Goal: Task Accomplishment & Management: Complete application form

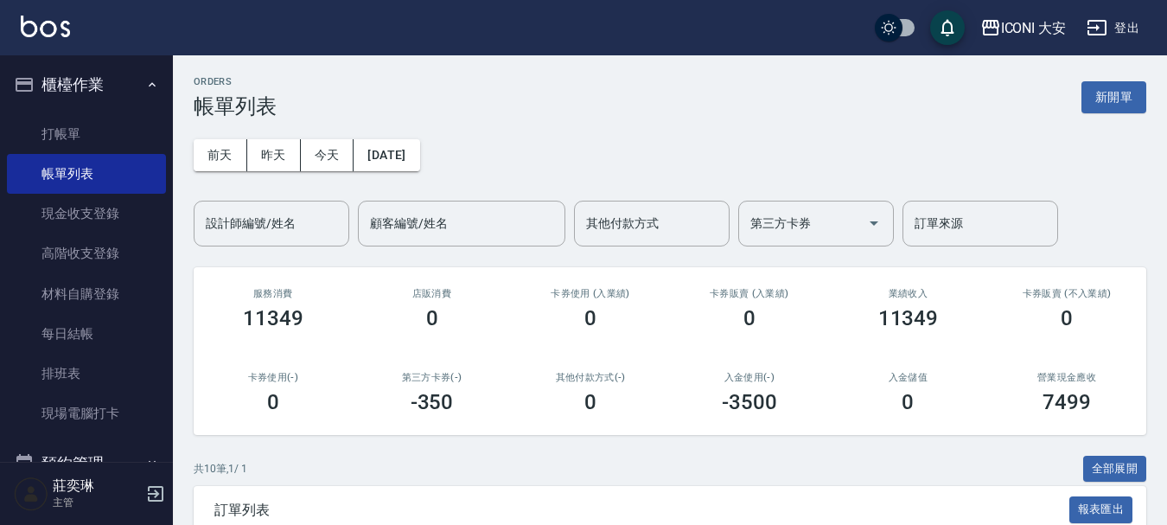
scroll to position [545, 0]
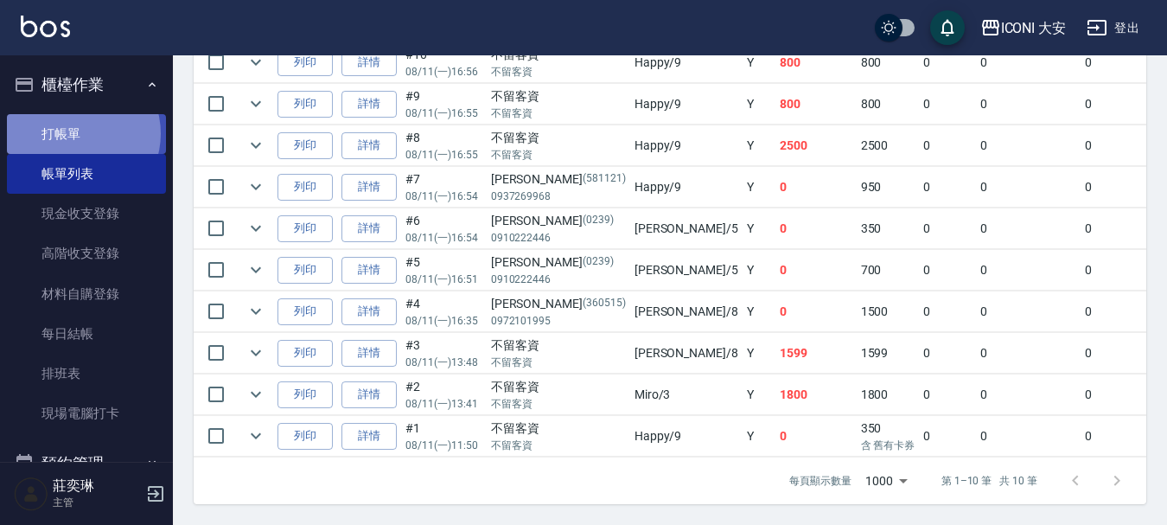
click at [80, 133] on link "打帳單" at bounding box center [86, 134] width 159 height 40
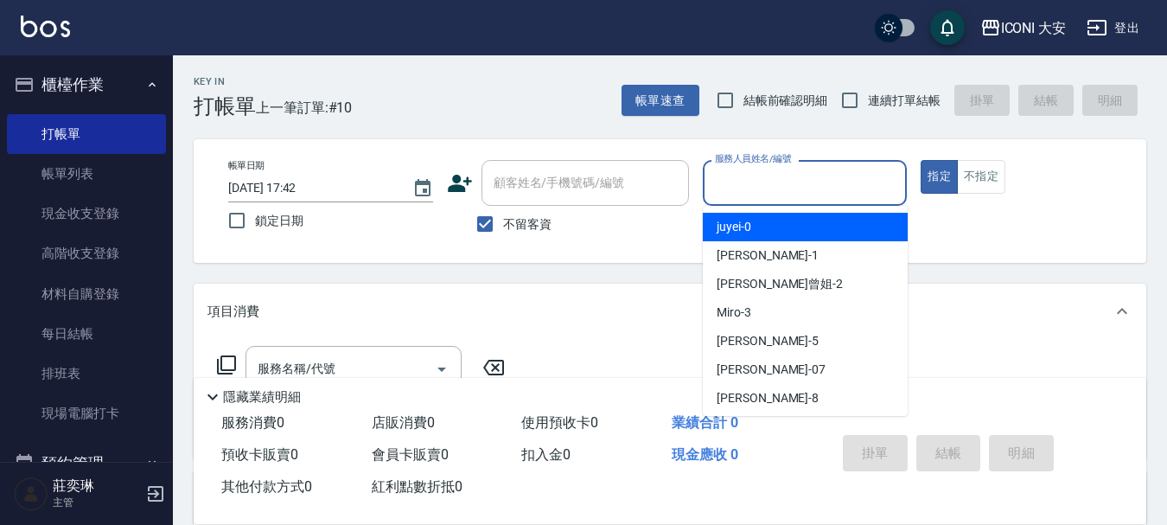
click at [845, 188] on input "服務人員姓名/編號" at bounding box center [804, 183] width 189 height 30
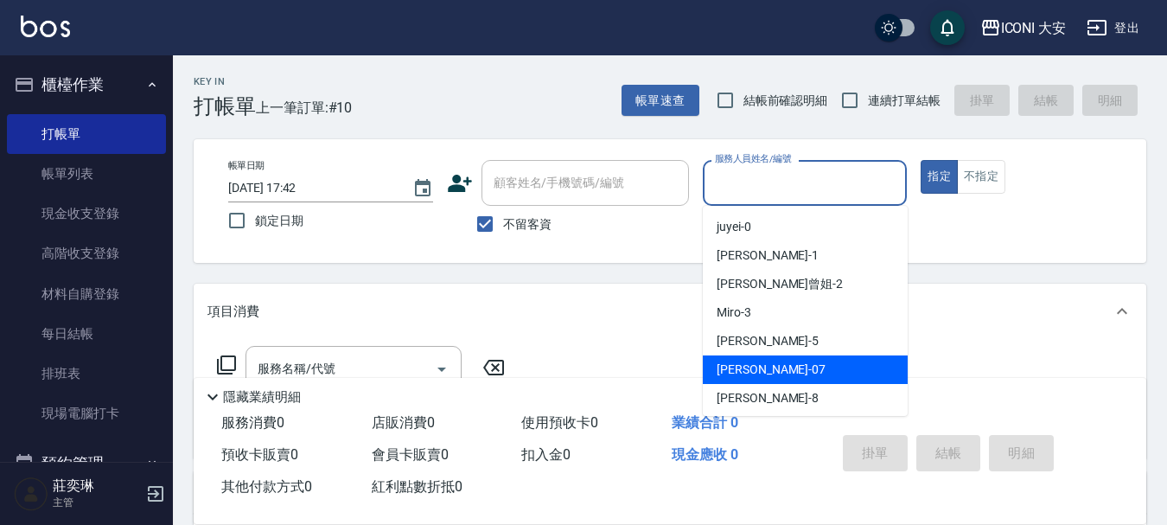
click at [748, 377] on span "[PERSON_NAME] -07" at bounding box center [770, 369] width 109 height 18
type input "[PERSON_NAME]-07"
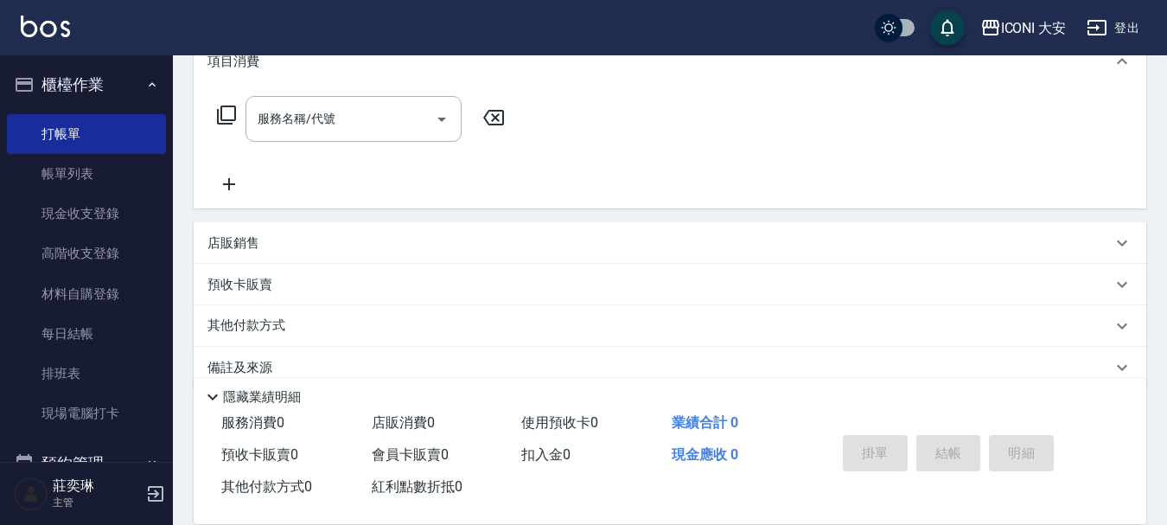
scroll to position [259, 0]
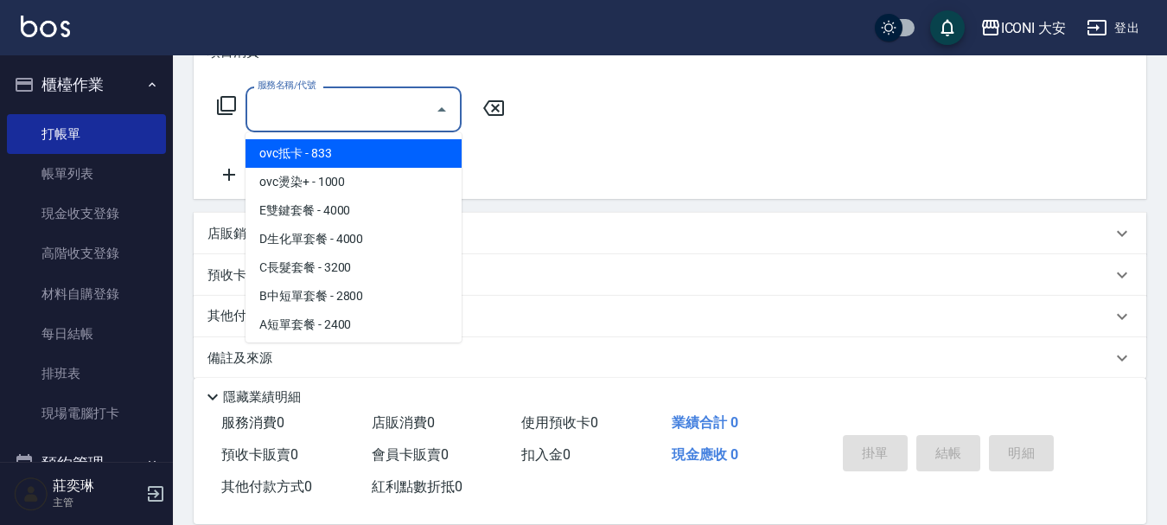
click at [341, 118] on input "服務名稱/代號" at bounding box center [340, 109] width 175 height 30
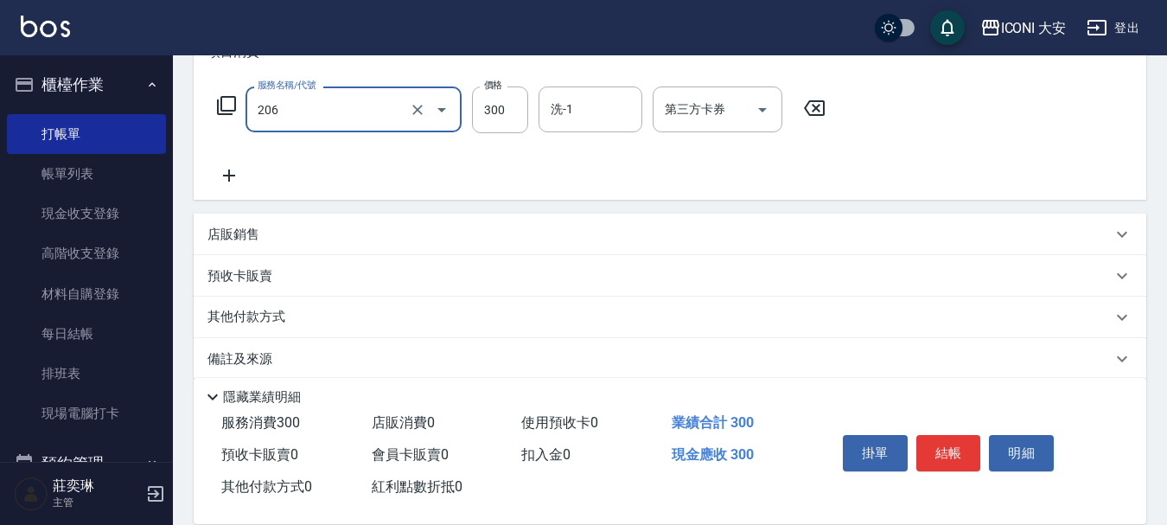
type input "洗髮(206)"
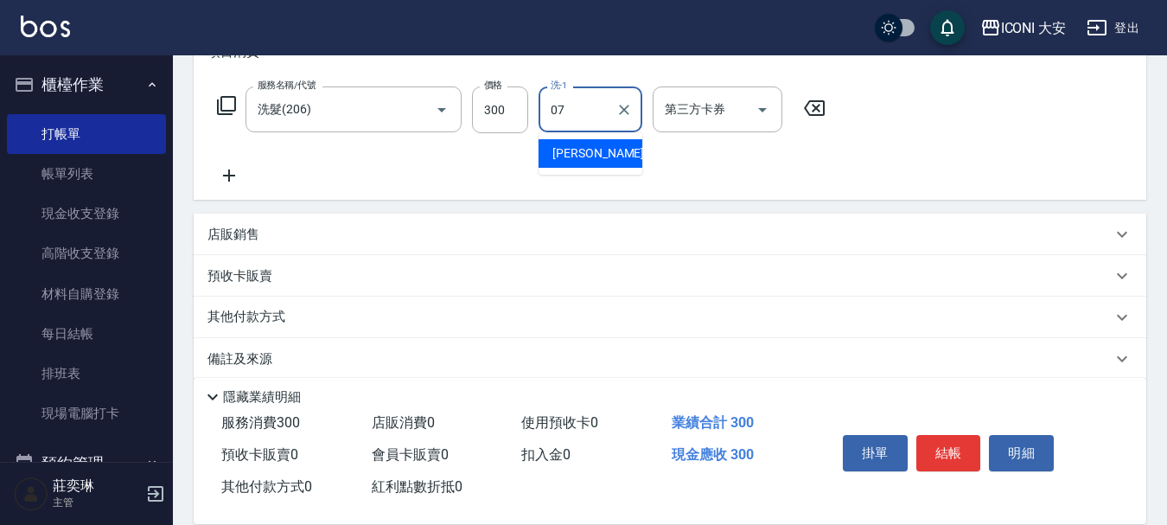
type input "[PERSON_NAME]-07"
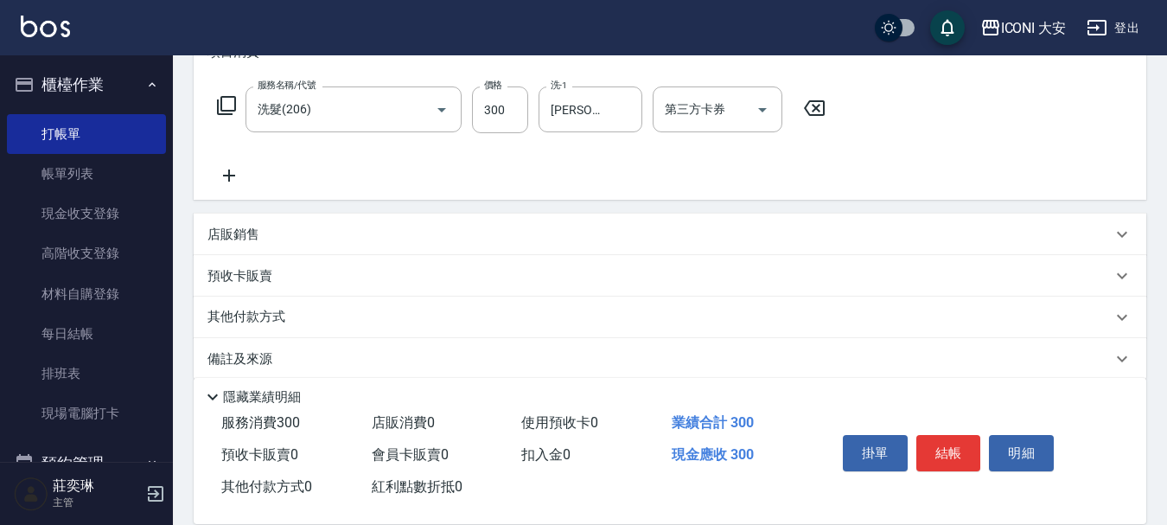
click at [230, 178] on icon at bounding box center [229, 175] width 12 height 12
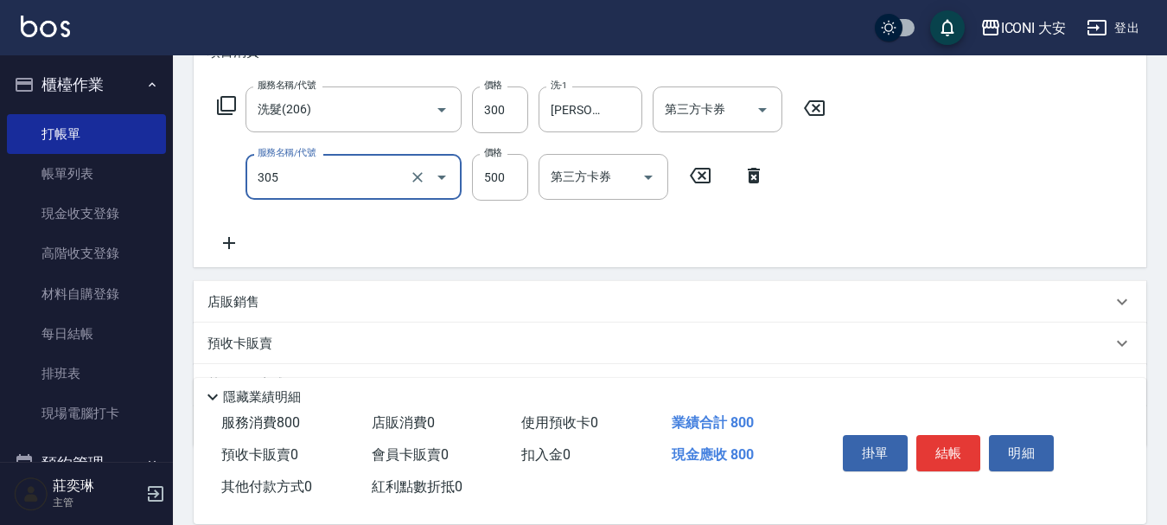
type input "剪髮(305)"
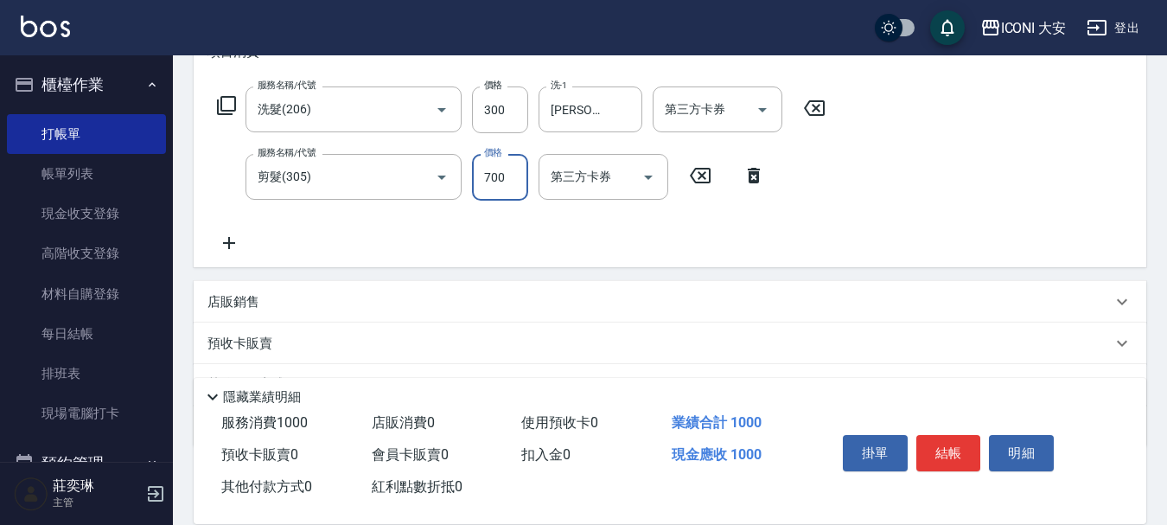
type input "700"
click at [943, 452] on button "結帳" at bounding box center [948, 453] width 65 height 36
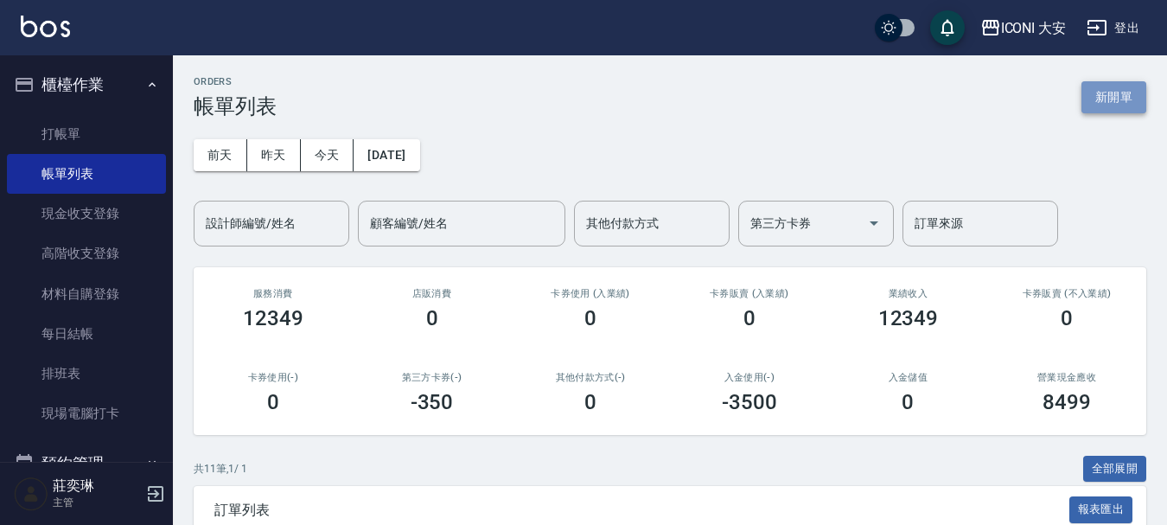
click at [1114, 102] on button "新開單" at bounding box center [1113, 97] width 65 height 32
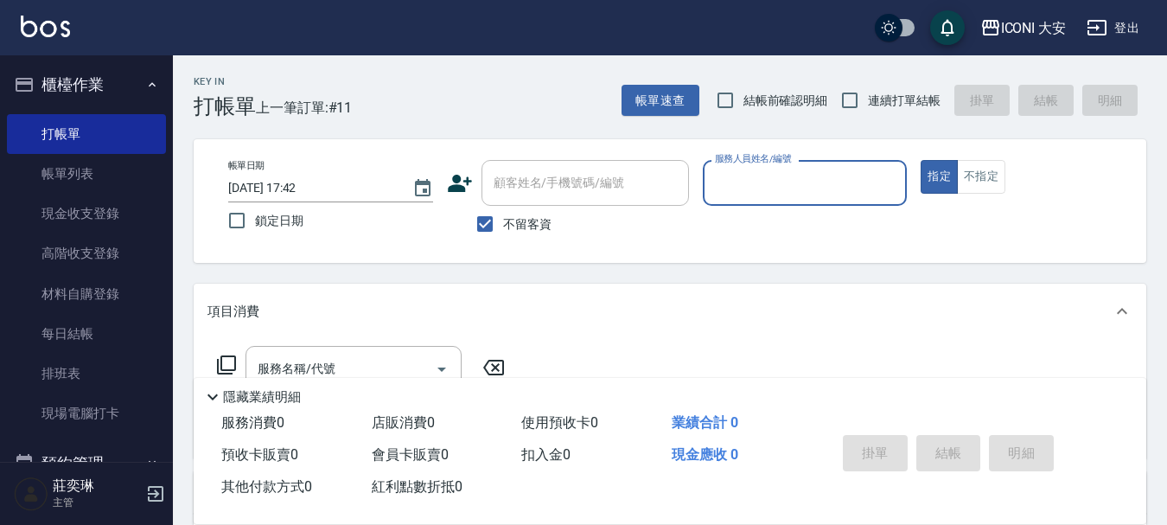
click at [837, 194] on input "服務人員姓名/編號" at bounding box center [804, 183] width 189 height 30
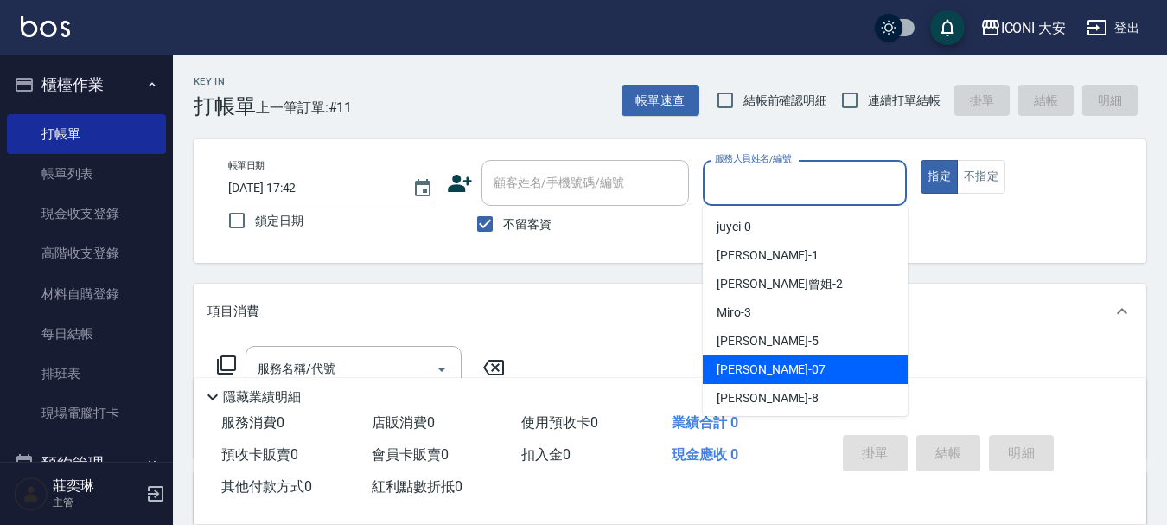
click at [748, 365] on span "[PERSON_NAME] -07" at bounding box center [770, 369] width 109 height 18
type input "[PERSON_NAME]-07"
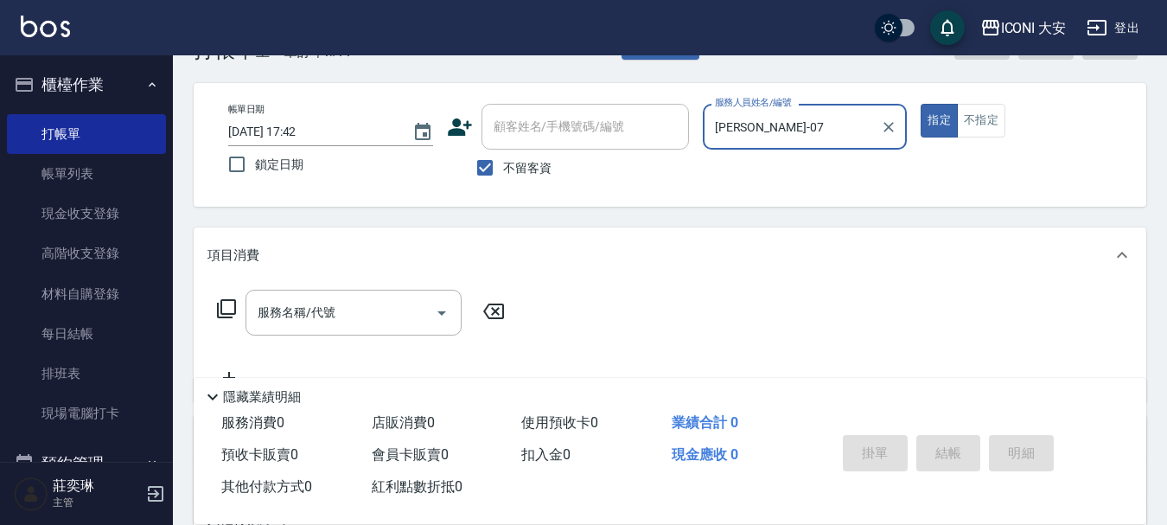
scroll to position [86, 0]
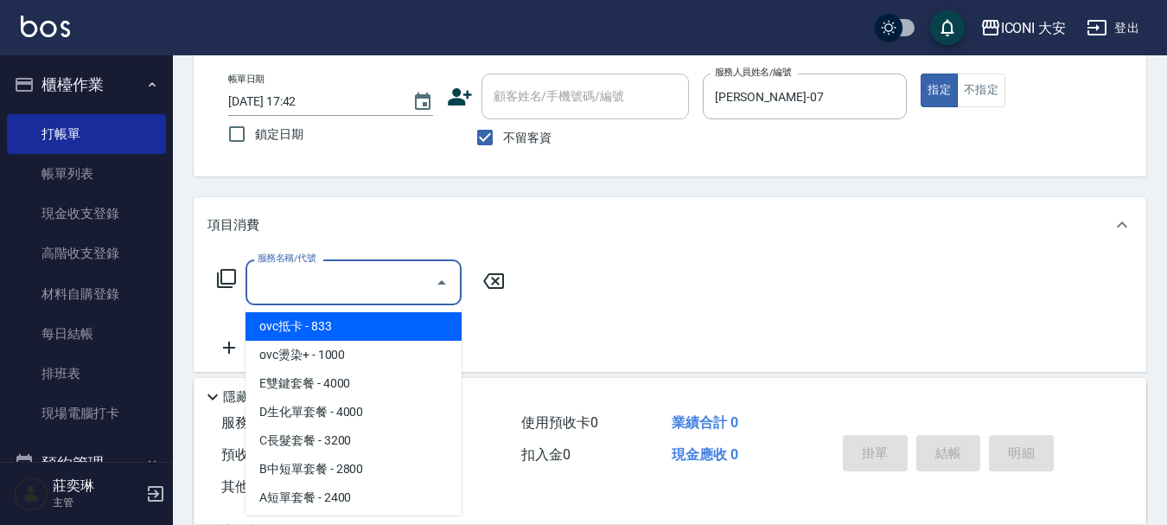
click at [342, 277] on input "服務名稱/代號" at bounding box center [340, 282] width 175 height 30
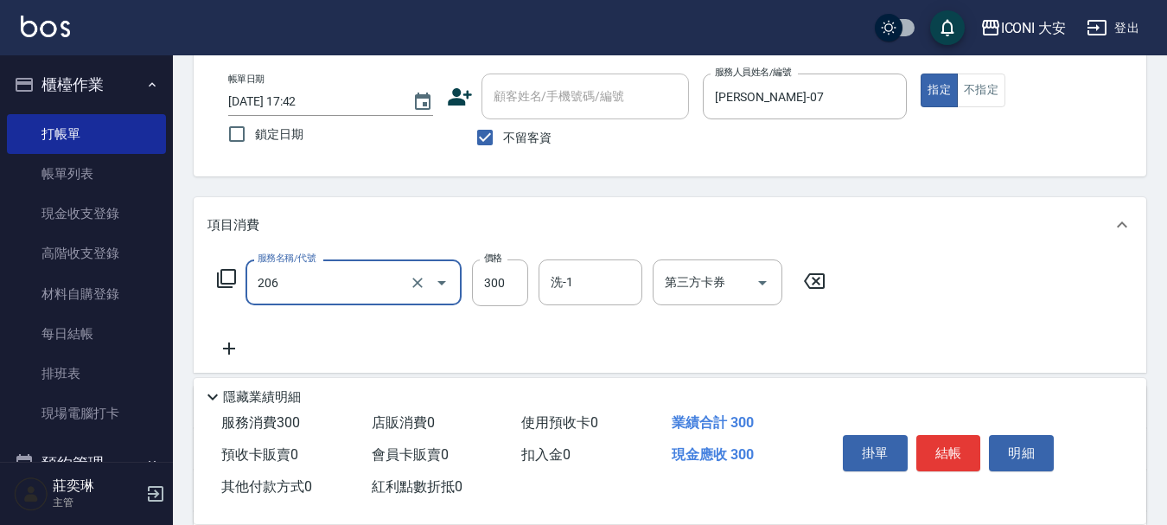
type input "洗髮(206)"
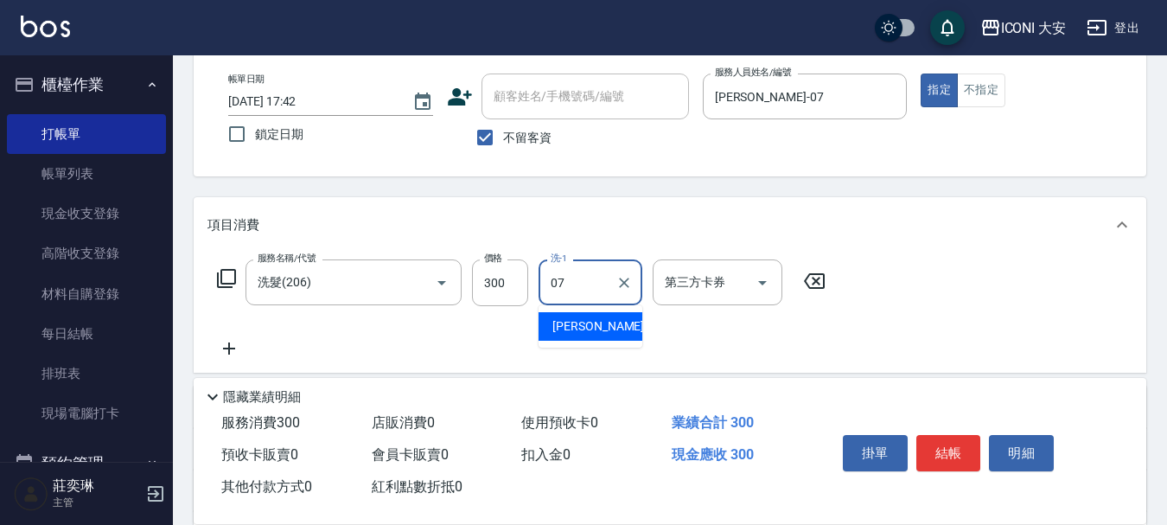
type input "[PERSON_NAME]-07"
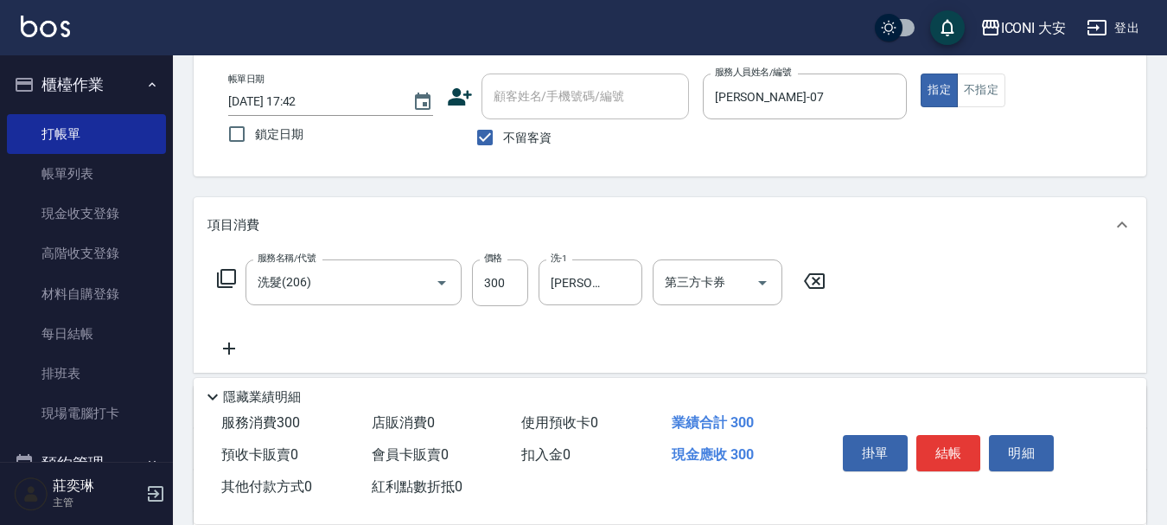
click at [223, 347] on icon at bounding box center [228, 348] width 43 height 21
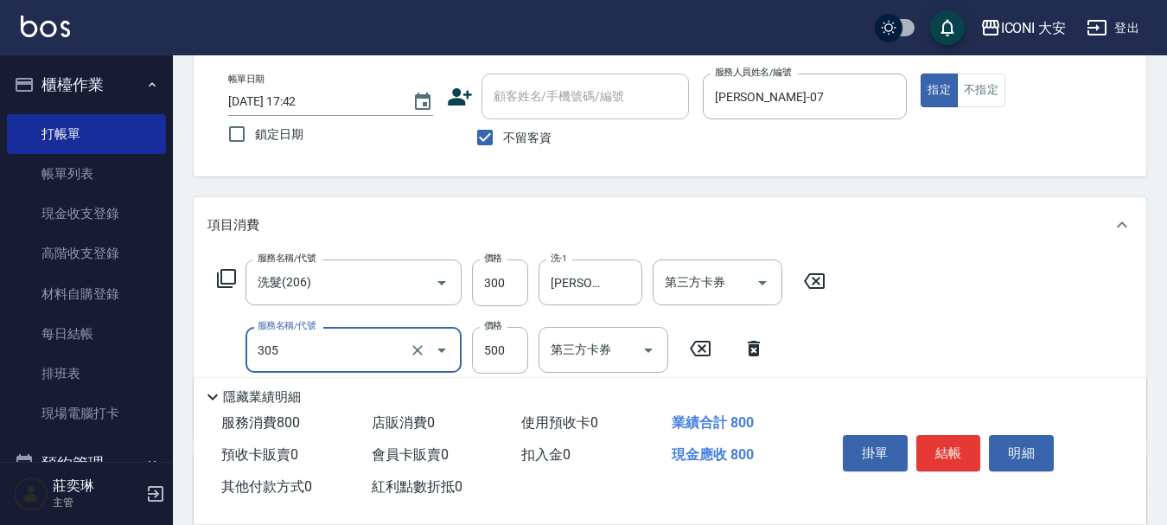
type input "剪髮(305)"
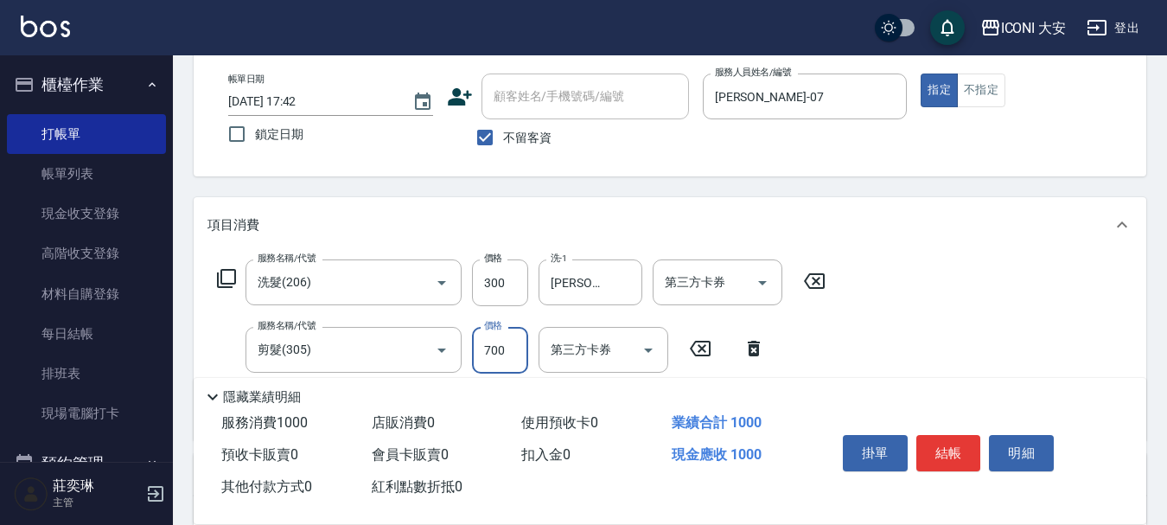
type input "700"
click at [973, 455] on button "結帳" at bounding box center [948, 453] width 65 height 36
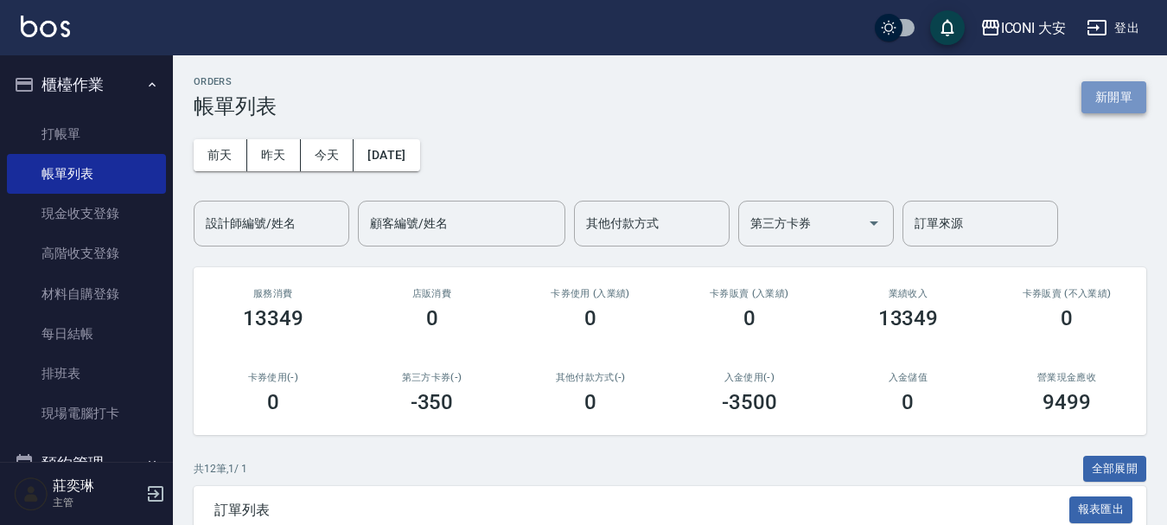
click at [1100, 105] on button "新開單" at bounding box center [1113, 97] width 65 height 32
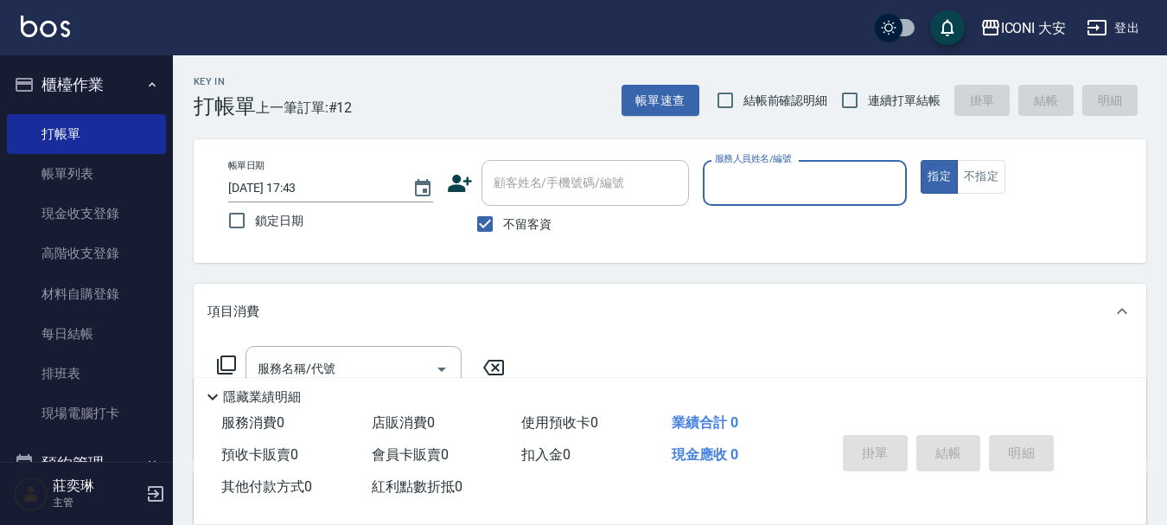
click at [805, 188] on input "服務人員姓名/編號" at bounding box center [804, 183] width 189 height 30
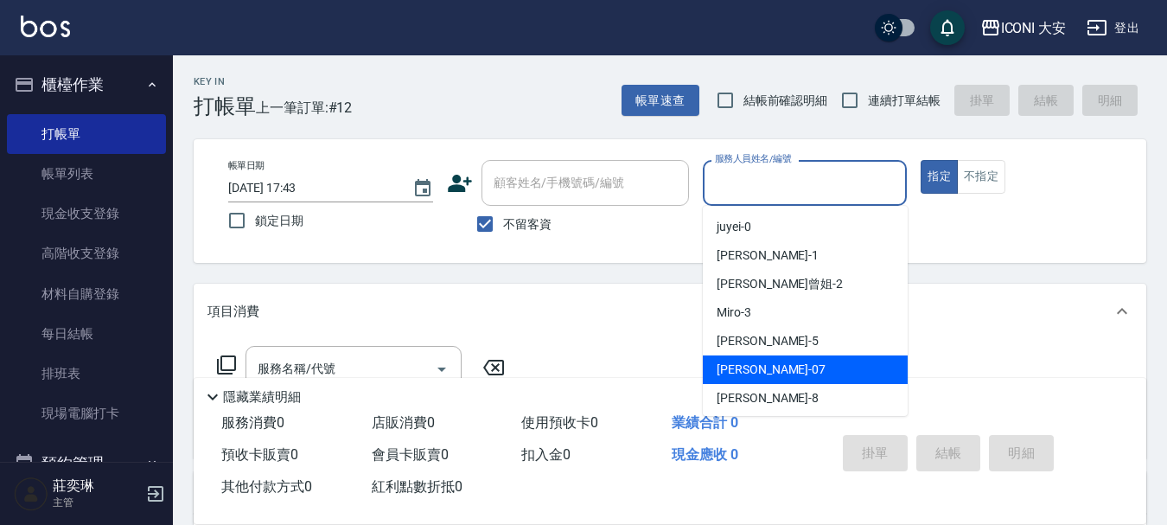
click at [768, 373] on div "[PERSON_NAME] -07" at bounding box center [805, 369] width 205 height 29
type input "[PERSON_NAME]-07"
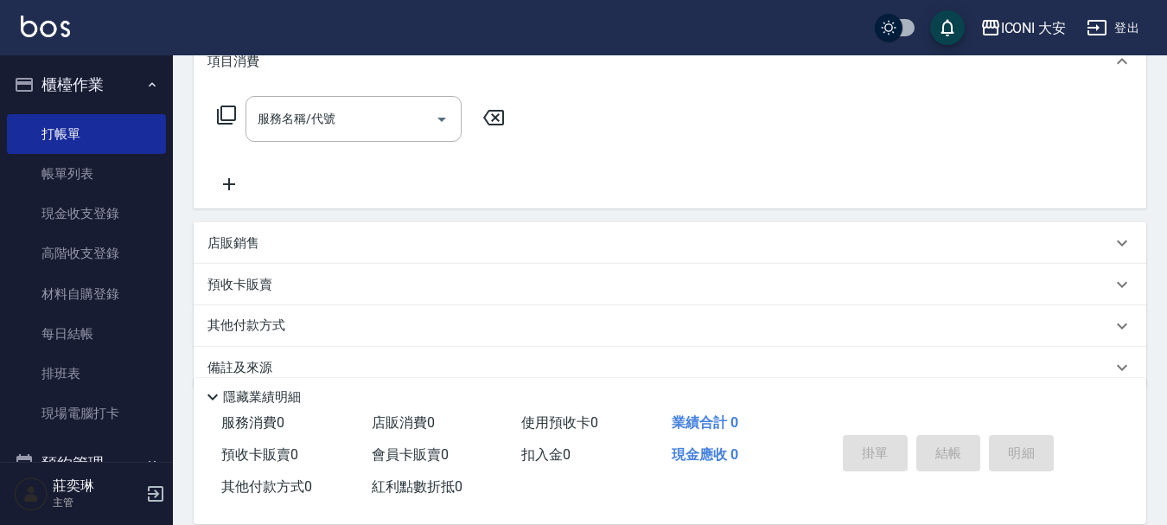
scroll to position [259, 0]
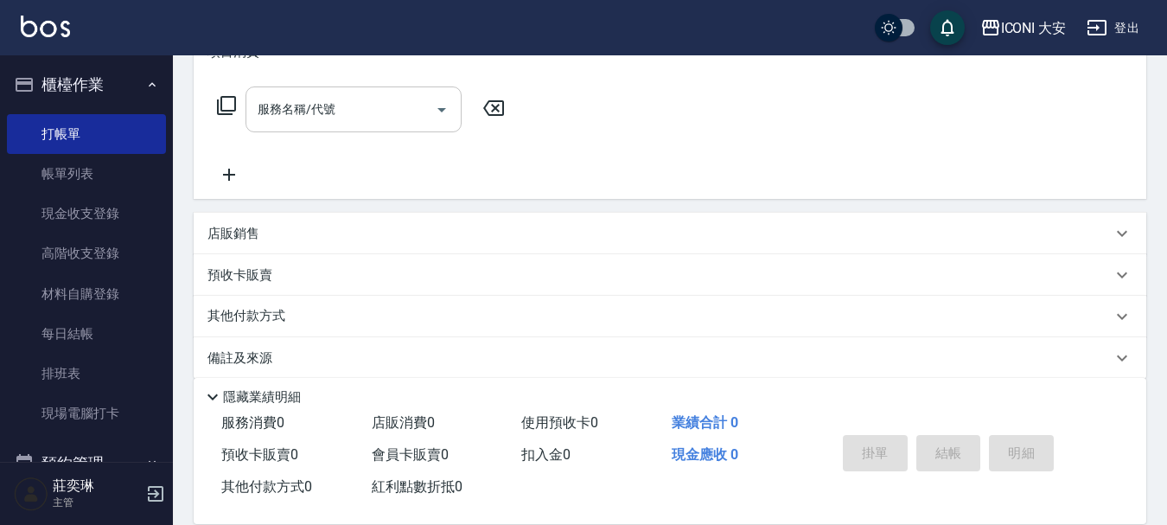
click at [334, 121] on input "服務名稱/代號" at bounding box center [340, 109] width 175 height 30
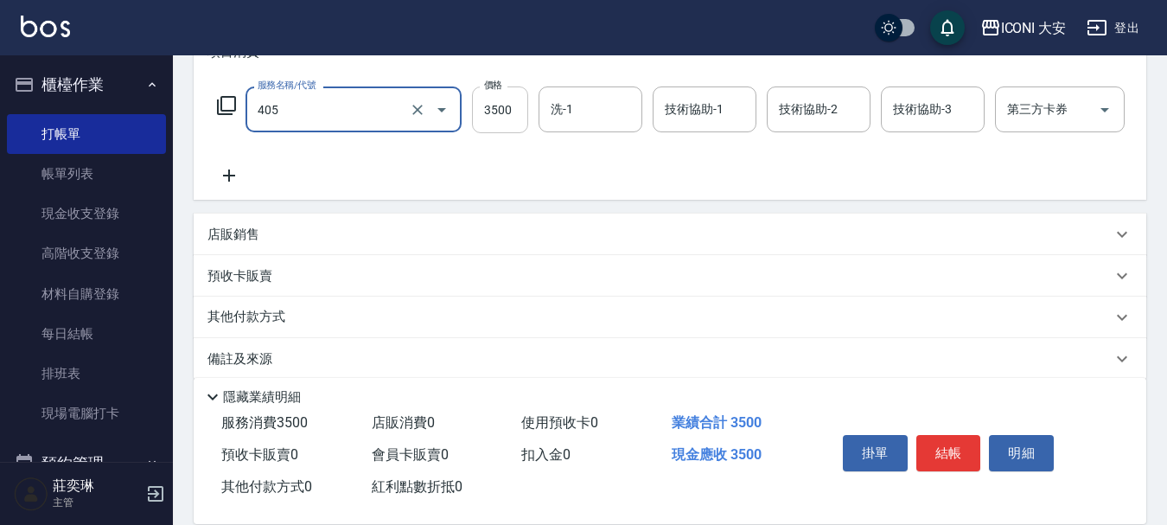
type input "雕塑燙.離子燙(405)"
click at [500, 111] on input "3500" at bounding box center [500, 109] width 56 height 47
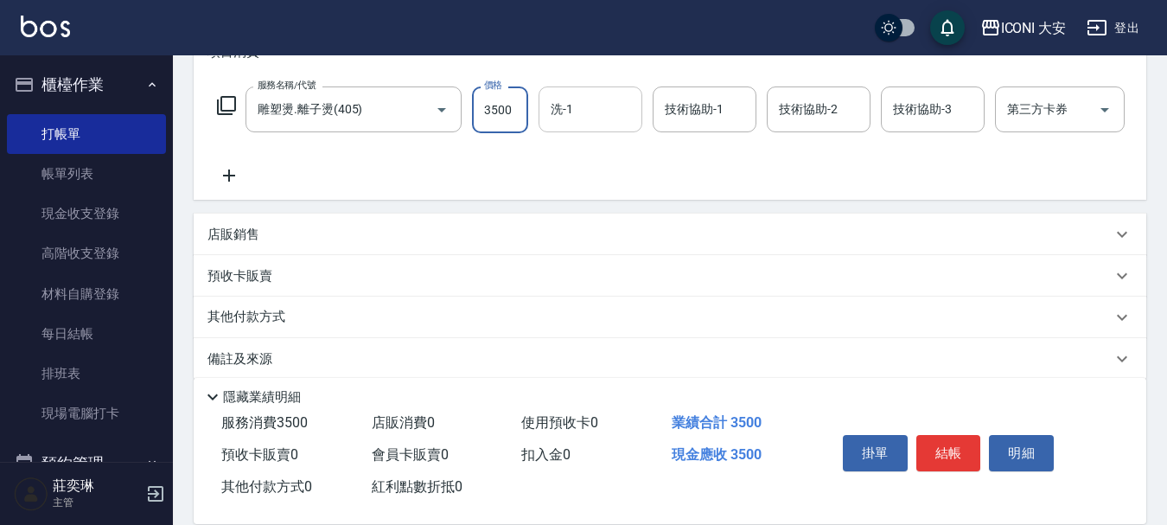
click at [605, 108] on input "洗-1" at bounding box center [590, 109] width 88 height 30
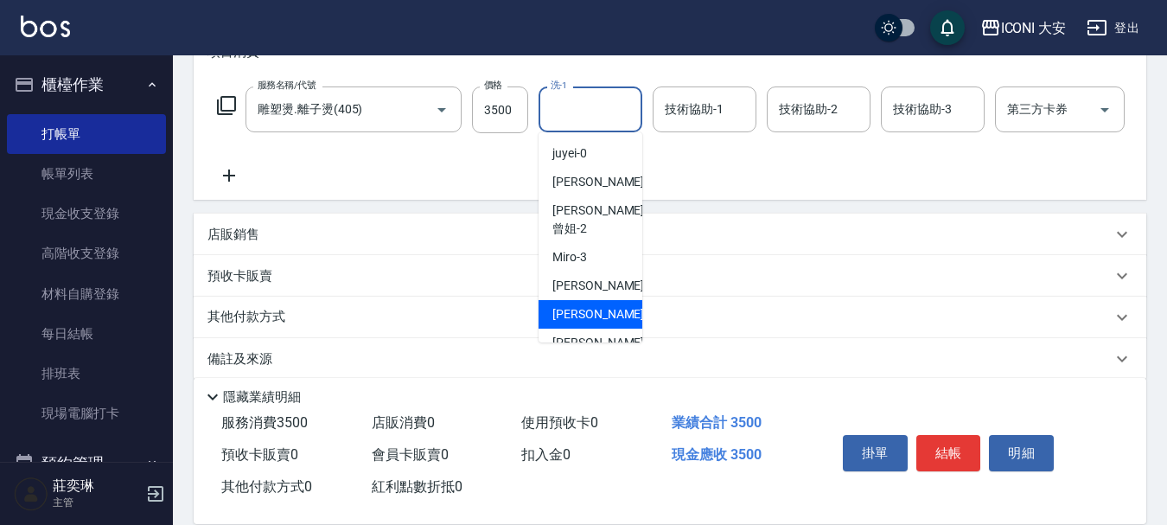
click at [574, 305] on span "[PERSON_NAME] -07" at bounding box center [606, 314] width 109 height 18
type input "[PERSON_NAME]-07"
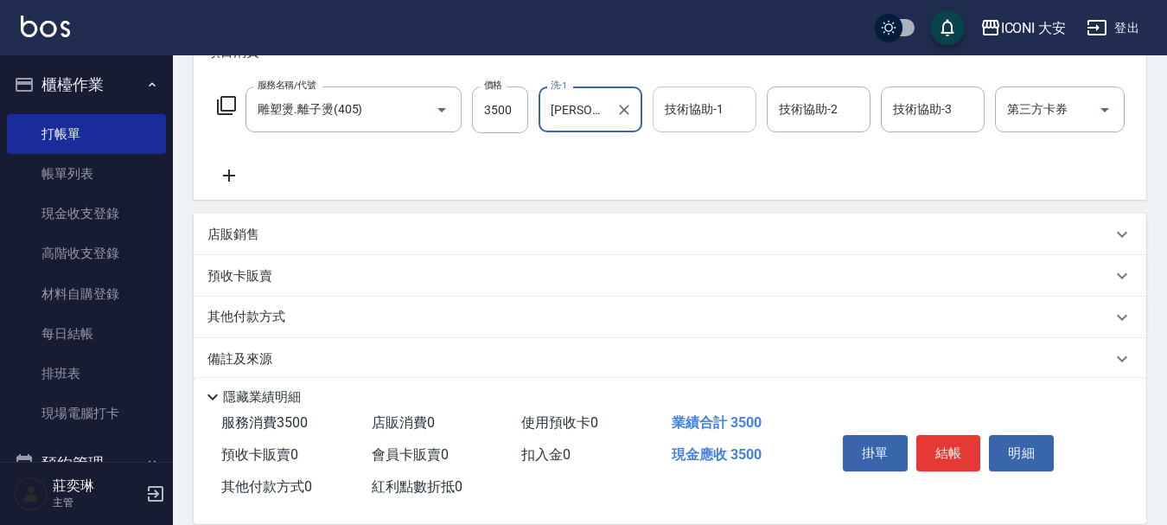
click at [728, 111] on input "技術協助-1" at bounding box center [704, 109] width 88 height 30
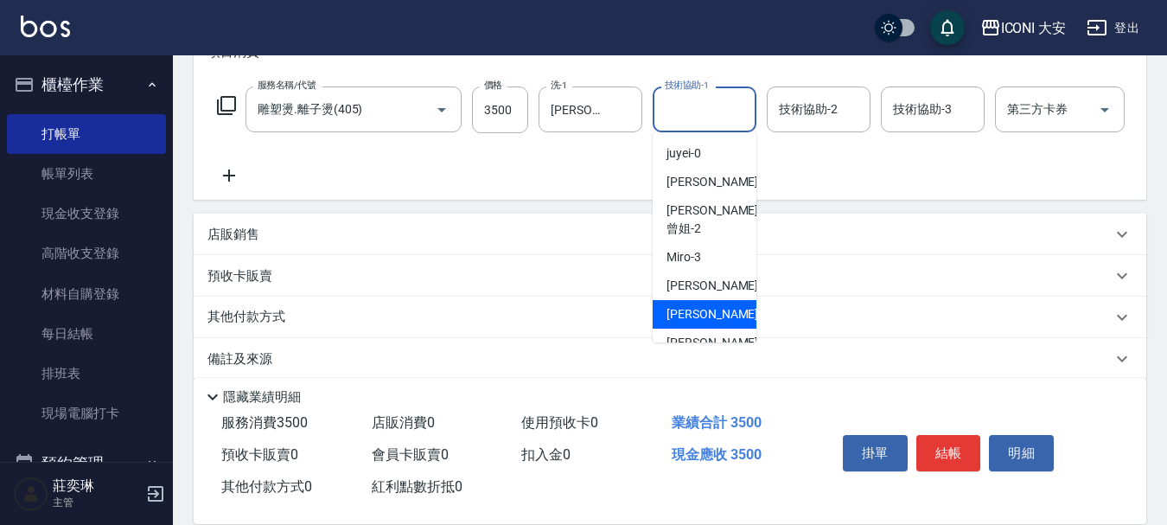
click at [741, 300] on div "[PERSON_NAME] -07" at bounding box center [704, 314] width 104 height 29
type input "[PERSON_NAME]-07"
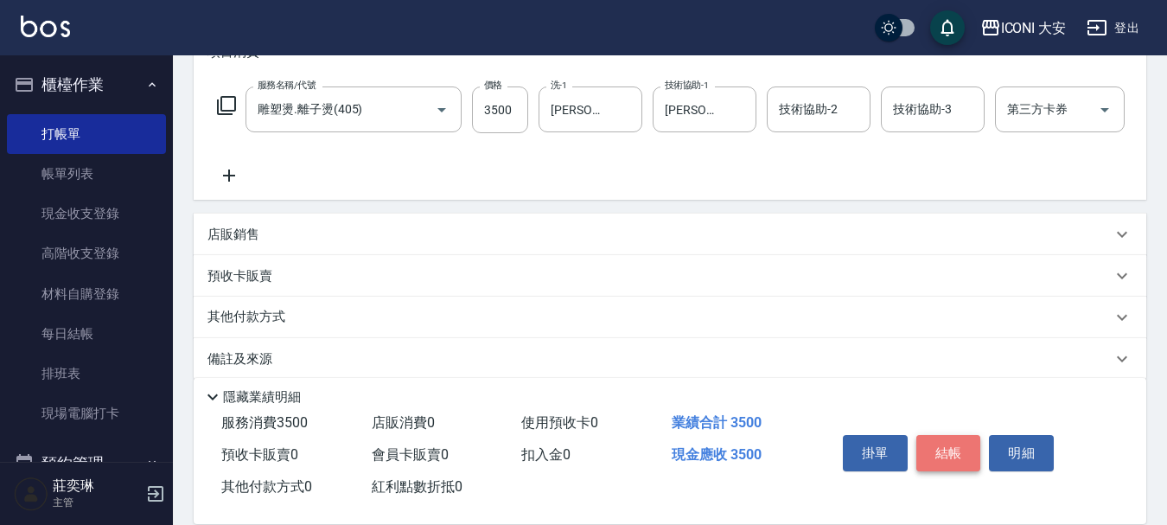
click at [946, 449] on button "結帳" at bounding box center [948, 453] width 65 height 36
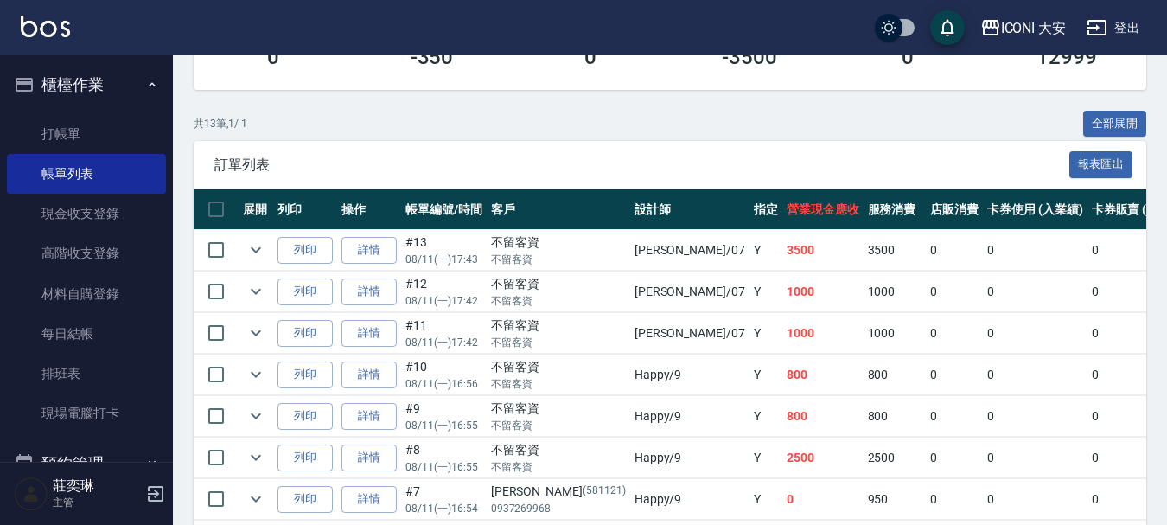
scroll to position [346, 0]
